Goal: Information Seeking & Learning: Find specific page/section

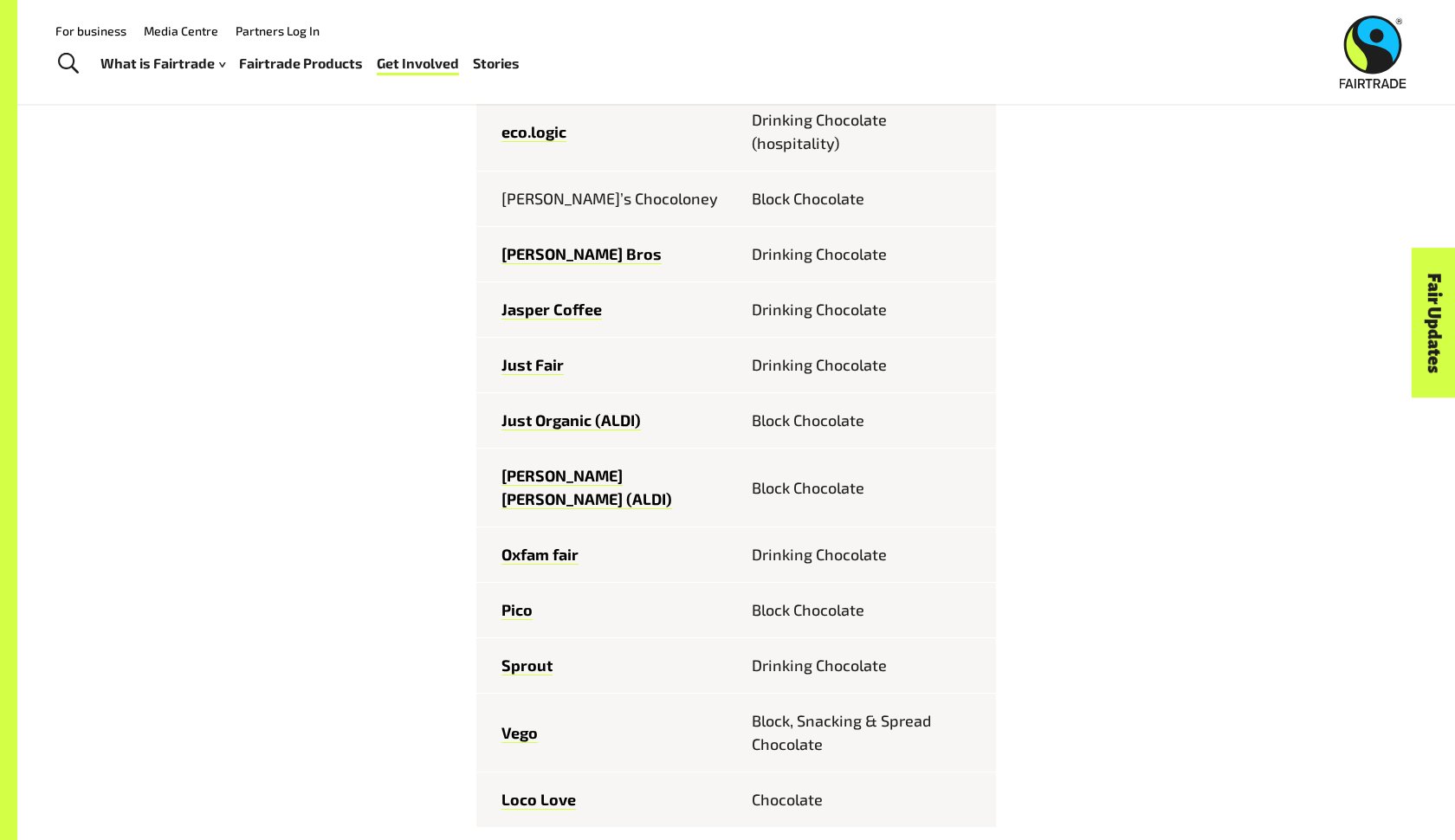
scroll to position [1115, 0]
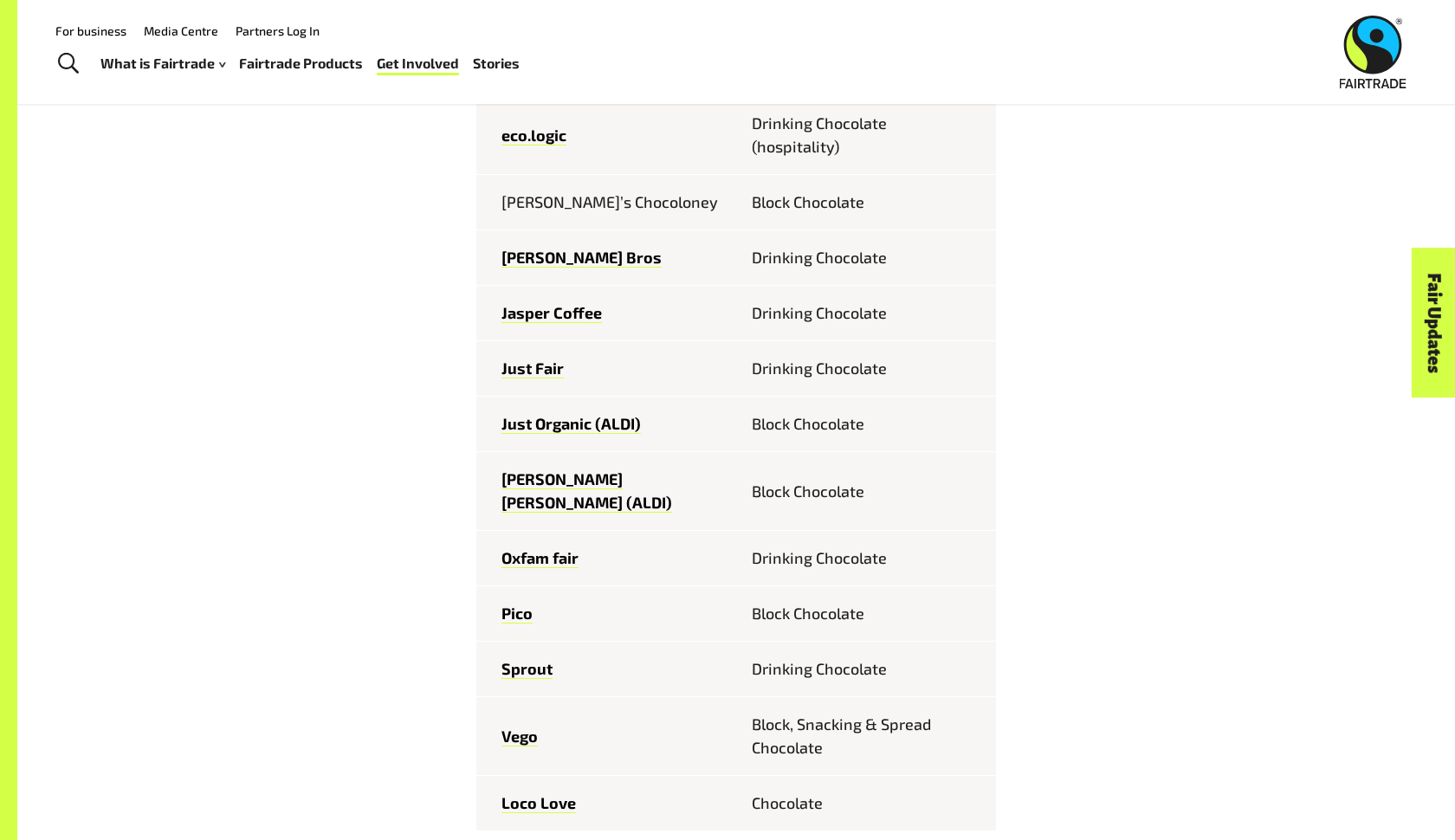
click at [336, 486] on div "Fairtrade chocolate brands sold in [GEOGRAPHIC_DATA] Feastables Chocolate [PERS…" at bounding box center [736, 762] width 1081 height 1838
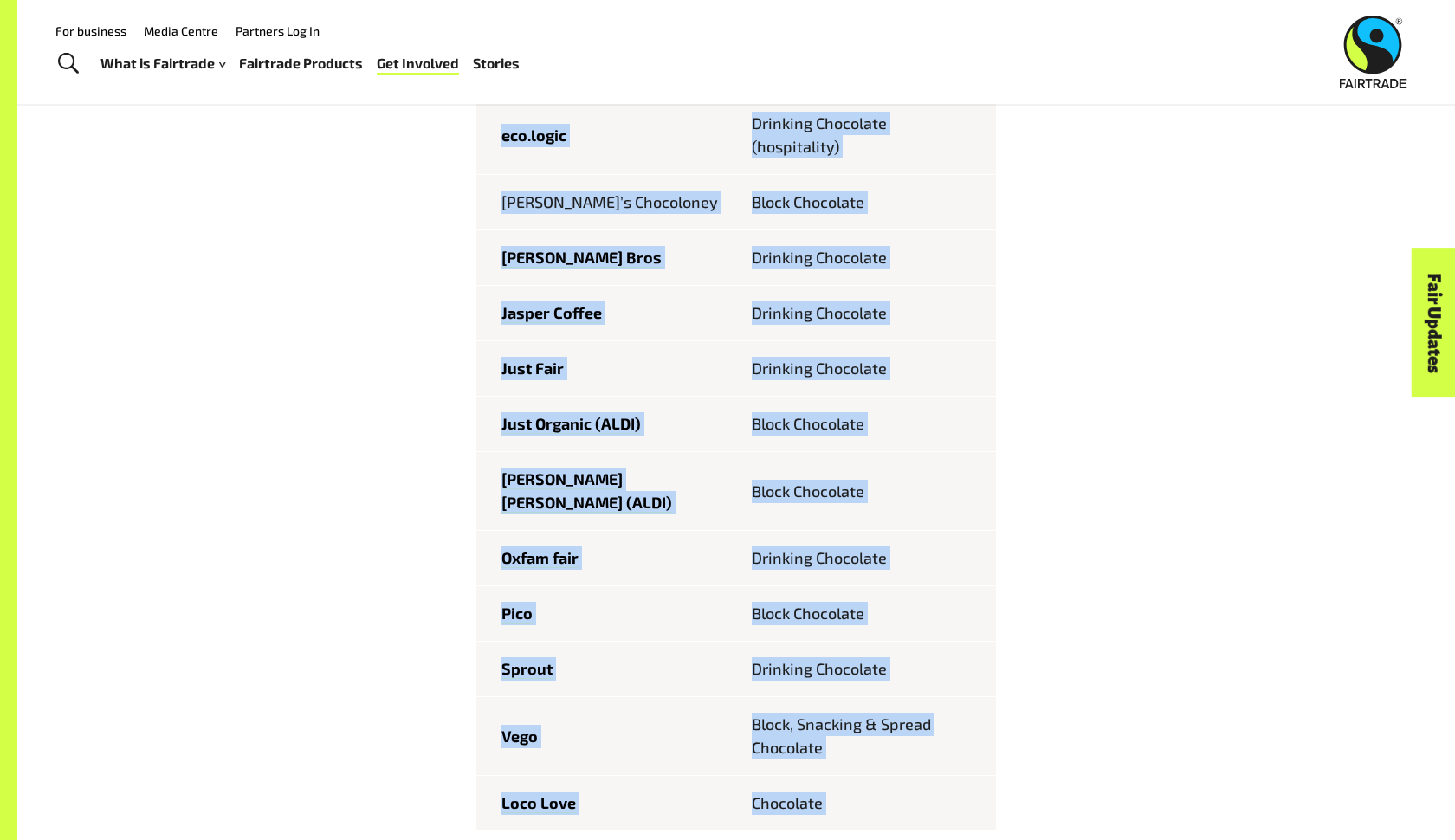
click at [358, 410] on div "Fairtrade chocolate brands sold in [GEOGRAPHIC_DATA] Feastables Chocolate [PERS…" at bounding box center [736, 762] width 1081 height 1838
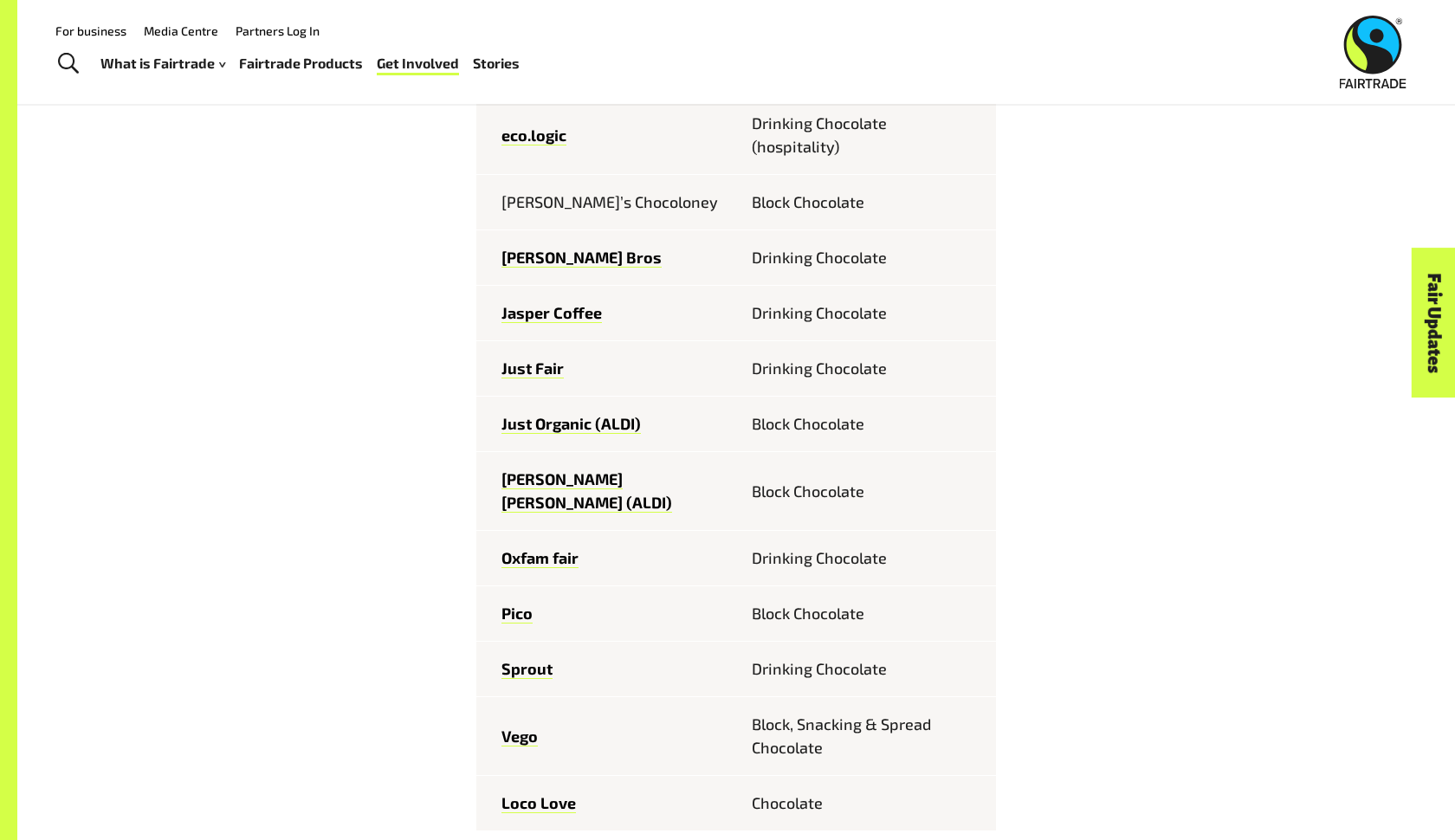
click at [358, 410] on div "Fairtrade chocolate brands sold in [GEOGRAPHIC_DATA] Feastables Chocolate [PERS…" at bounding box center [736, 762] width 1081 height 1838
click at [382, 436] on div "Fairtrade chocolate brands sold in [GEOGRAPHIC_DATA] Feastables Chocolate [PERS…" at bounding box center [736, 762] width 1081 height 1838
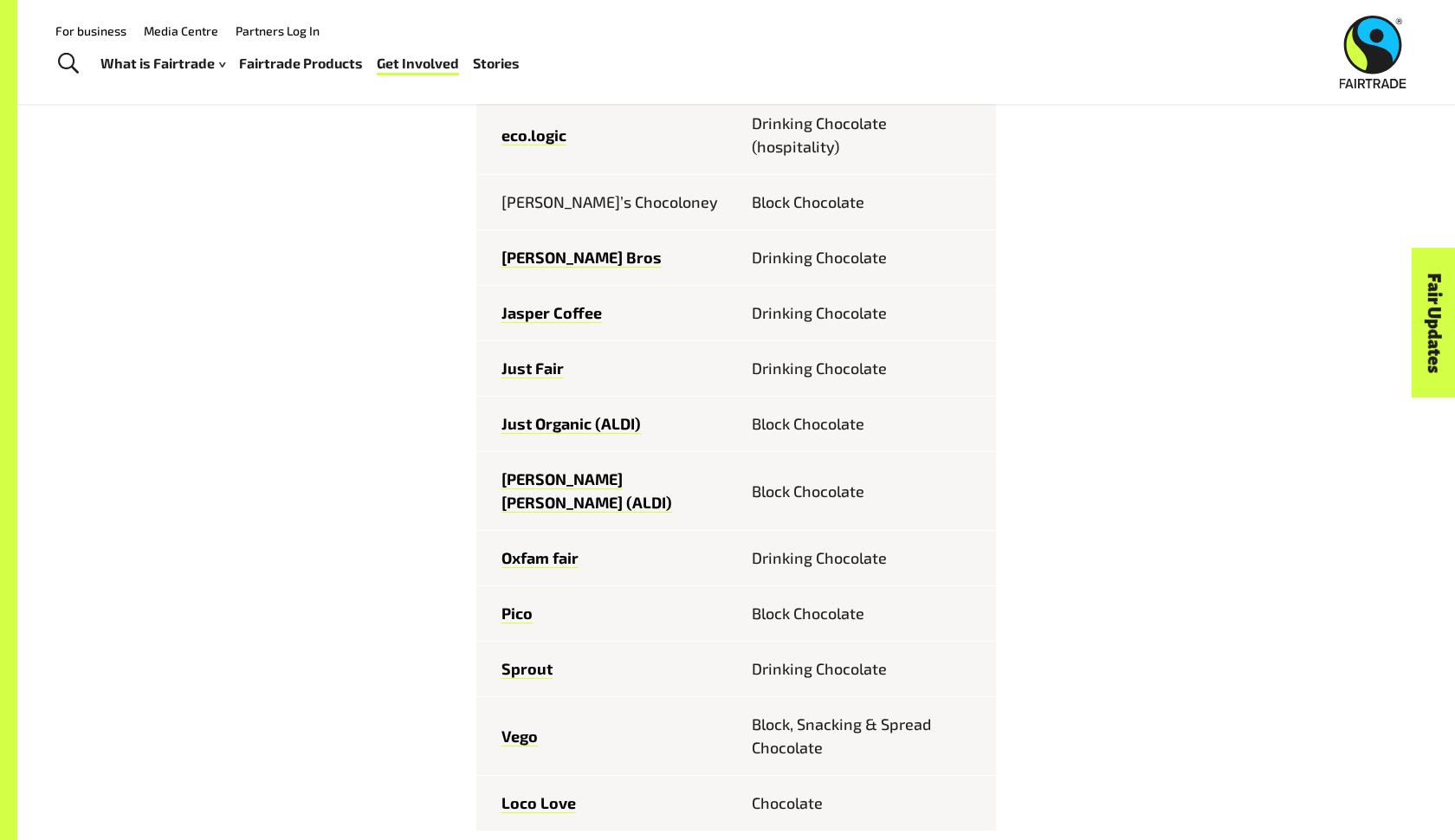
click at [382, 436] on div "Fairtrade chocolate brands sold in [GEOGRAPHIC_DATA] Feastables Chocolate [PERS…" at bounding box center [736, 762] width 1081 height 1838
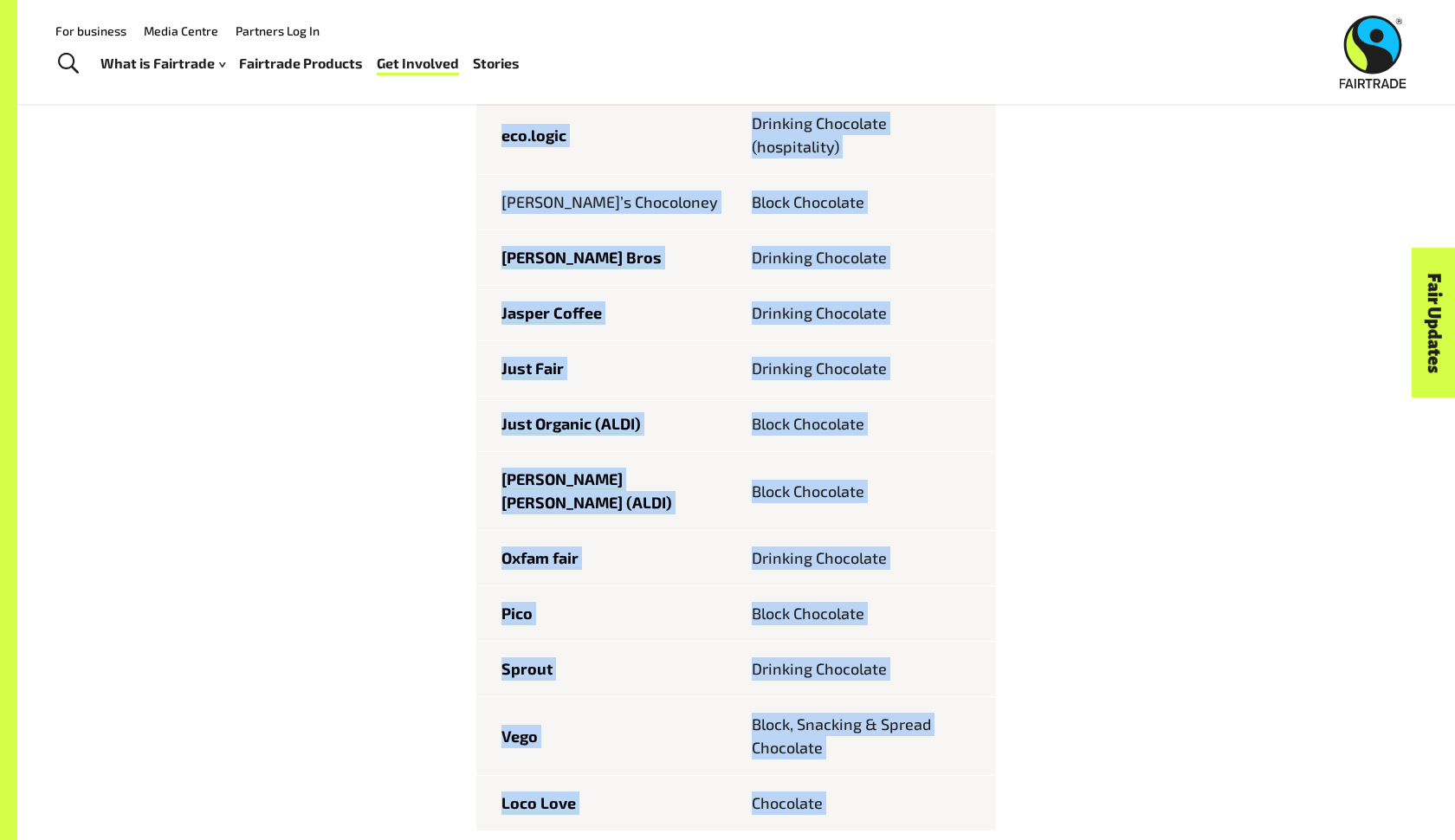
click at [382, 436] on div "Fairtrade chocolate brands sold in [GEOGRAPHIC_DATA] Feastables Chocolate [PERS…" at bounding box center [736, 762] width 1081 height 1838
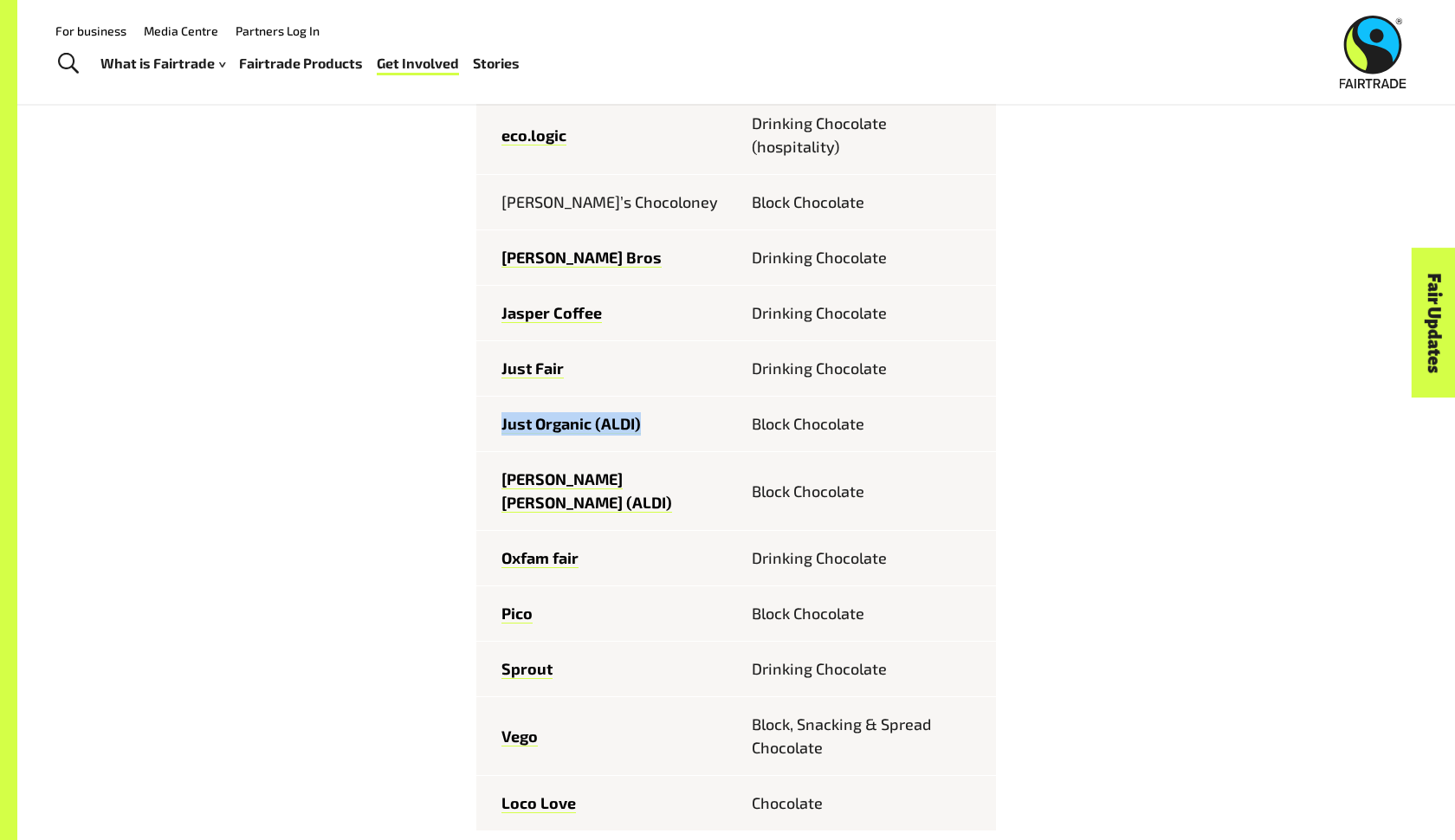
click at [290, 310] on div "Fairtrade chocolate brands sold in [GEOGRAPHIC_DATA] Feastables Chocolate [PERS…" at bounding box center [736, 762] width 1081 height 1838
click at [387, 374] on div "Fairtrade chocolate brands sold in [GEOGRAPHIC_DATA] Feastables Chocolate [PERS…" at bounding box center [736, 762] width 1081 height 1838
click at [420, 452] on div "Fairtrade chocolate brands sold in [GEOGRAPHIC_DATA] Feastables Chocolate [PERS…" at bounding box center [736, 762] width 1081 height 1838
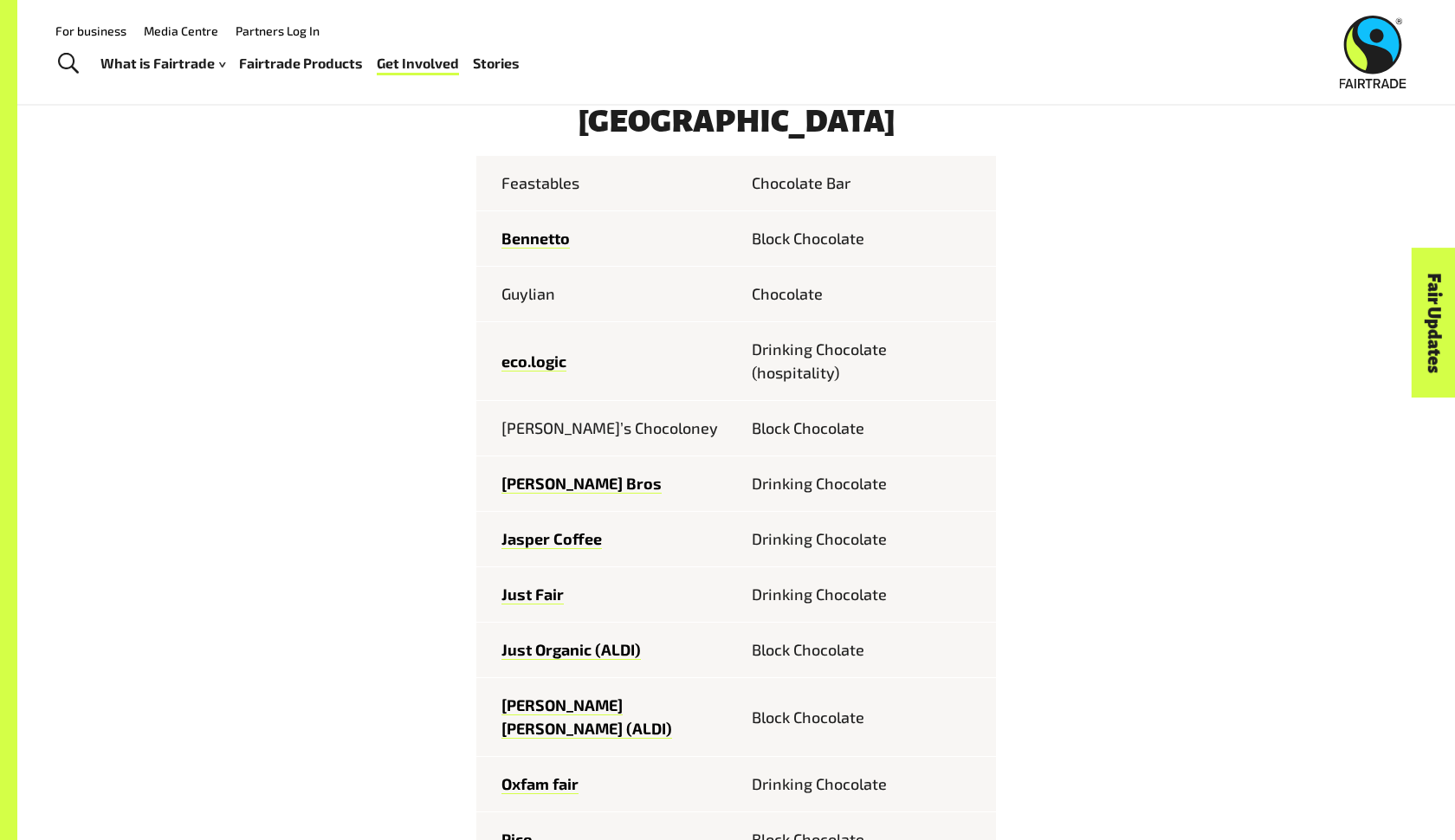
scroll to position [895, 0]
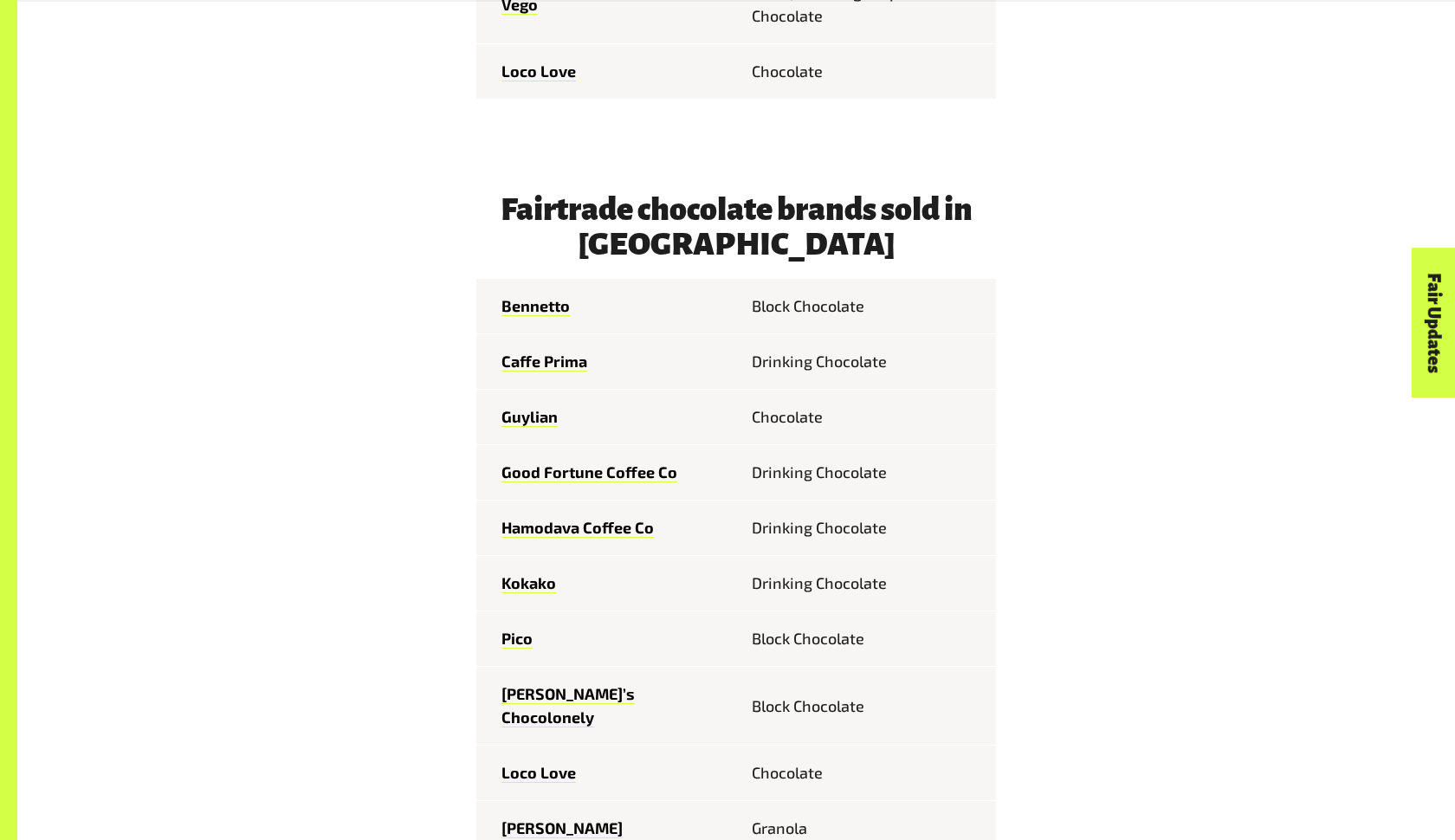
scroll to position [2019, 0]
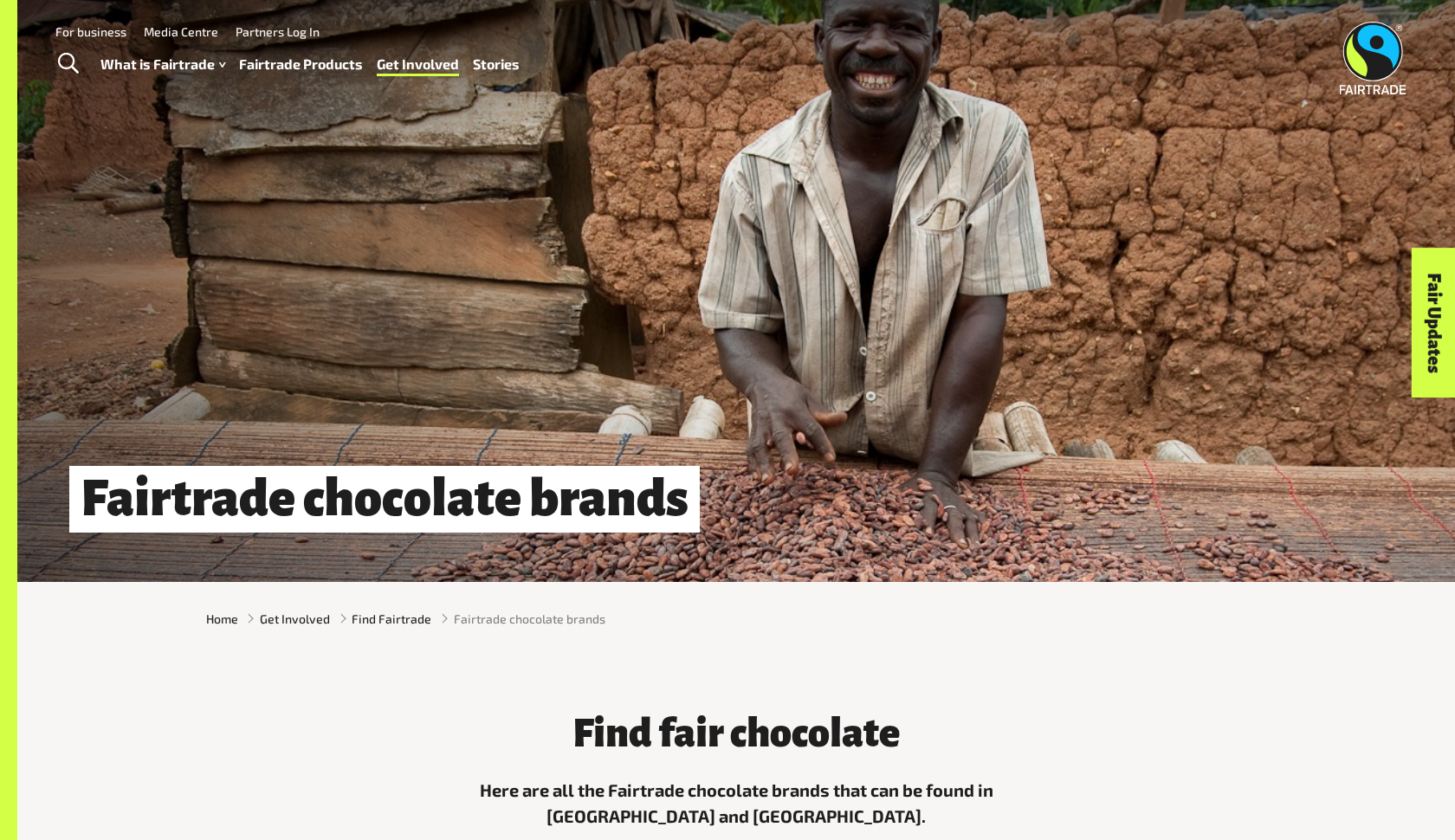
scroll to position [0, 0]
